Goal: Communication & Community: Participate in discussion

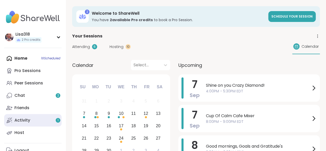
click at [29, 120] on div "Activity 1" at bounding box center [22, 120] width 16 height 6
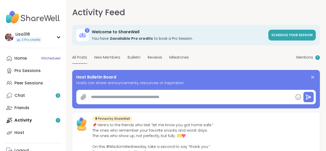
type textarea "*"
click at [297, 61] on div "Mentions 1" at bounding box center [308, 58] width 23 height 12
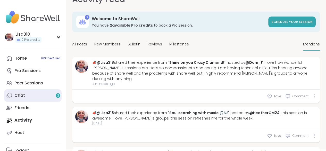
scroll to position [14, 0]
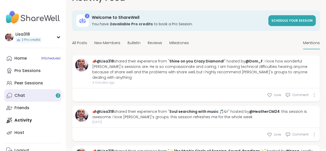
click at [26, 97] on link "Chat 2" at bounding box center [33, 95] width 58 height 12
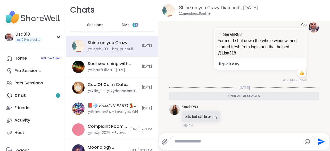
scroll to position [1924, 0]
click at [126, 47] on div "@SarahR83 - brb, but still listening" at bounding box center [113, 49] width 51 height 5
click at [134, 25] on span "1" at bounding box center [134, 25] width 1 height 4
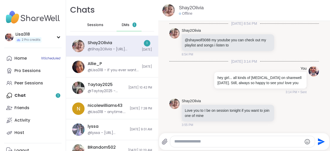
scroll to position [394, 0]
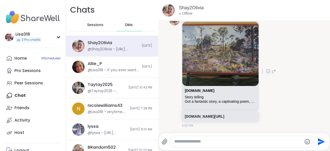
click at [220, 100] on div "[DOMAIN_NAME] Story telling Got a fantastic story, a captivating poem, a piece …" at bounding box center [220, 96] width 76 height 20
click at [221, 101] on div "[DOMAIN_NAME] Story telling Got a fantastic story, a captivating poem, a piece …" at bounding box center [220, 96] width 76 height 20
click at [218, 100] on div "[DOMAIN_NAME] Story telling Got a fantastic story, a captivating poem, a piece …" at bounding box center [220, 96] width 76 height 20
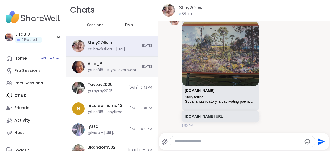
click at [126, 68] on div "@Lisa318 - If you ever want to text me, my number is [PHONE_NUMBER]" at bounding box center [113, 70] width 51 height 5
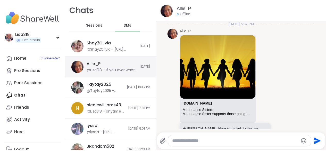
scroll to position [1888, 0]
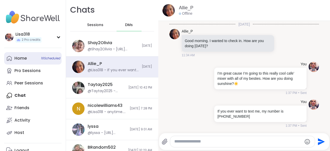
click at [49, 60] on span "16 Scheduled" at bounding box center [50, 58] width 19 height 4
